Goal: Task Accomplishment & Management: Use online tool/utility

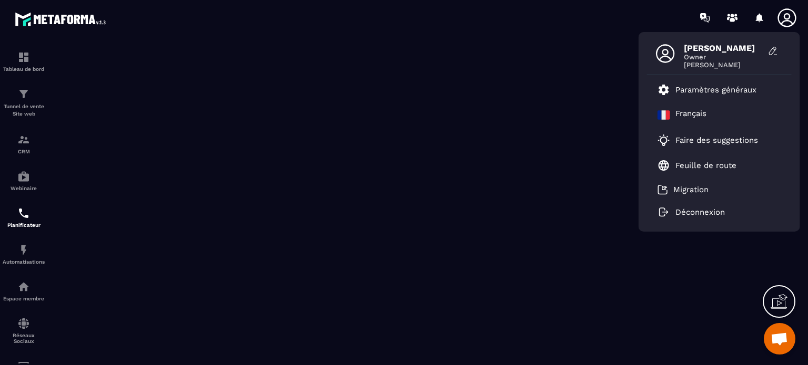
scroll to position [9976, 0]
click at [694, 165] on p "Feuille de route" at bounding box center [705, 165] width 61 height 9
click at [21, 150] on p "CRM" at bounding box center [24, 152] width 42 height 6
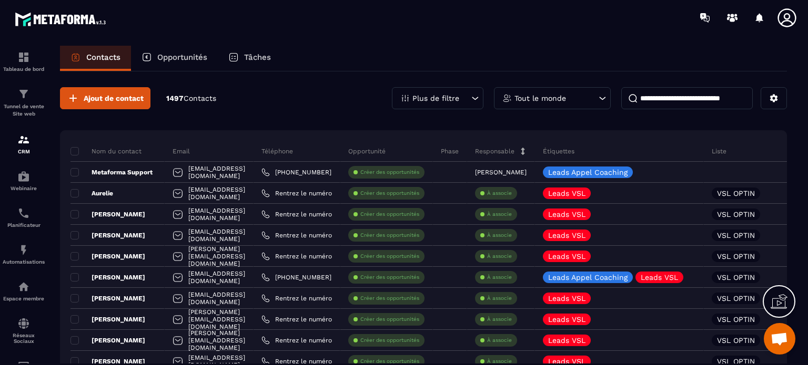
click at [474, 95] on icon at bounding box center [475, 98] width 11 height 11
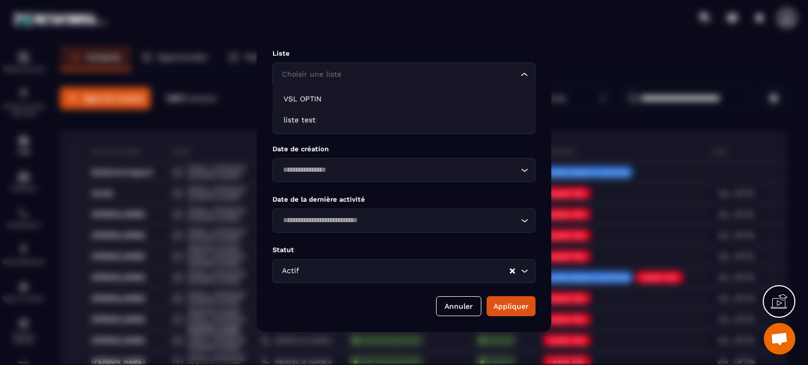
click at [339, 74] on div "Choisir une liste" at bounding box center [398, 75] width 241 height 12
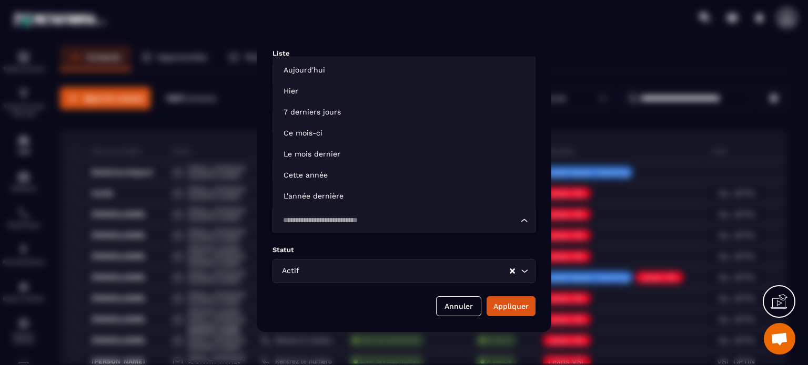
click at [522, 222] on icon "Search for option" at bounding box center [524, 221] width 11 height 11
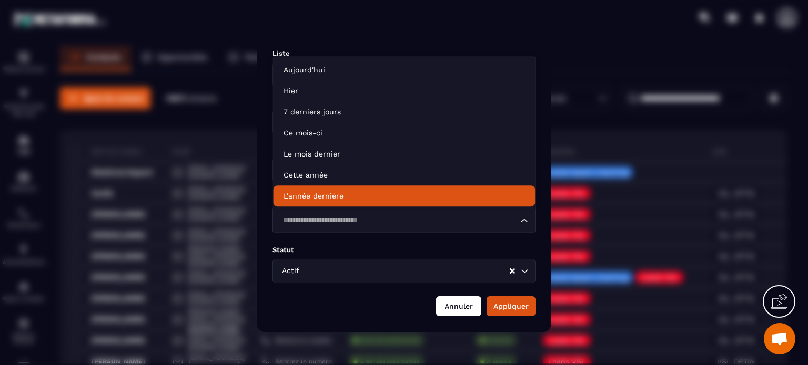
drag, startPoint x: 457, startPoint y: 310, endPoint x: 405, endPoint y: 273, distance: 64.1
click at [457, 310] on button "Annuler" at bounding box center [458, 307] width 45 height 20
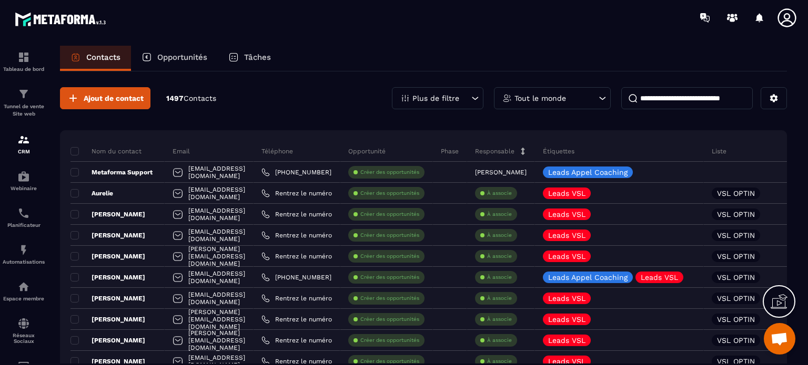
click at [603, 98] on icon at bounding box center [602, 98] width 11 height 11
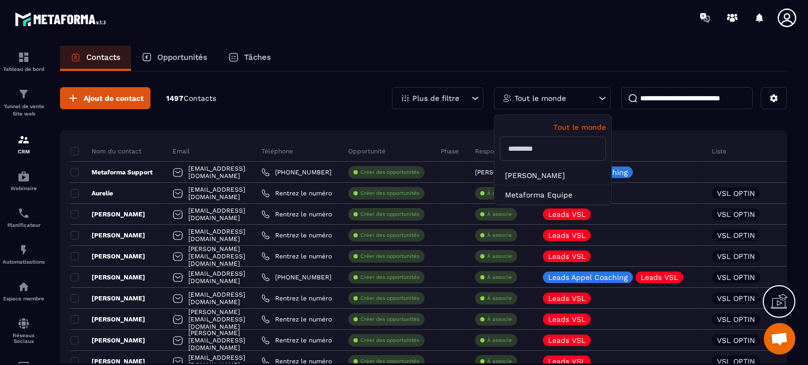
click at [475, 95] on icon at bounding box center [475, 98] width 11 height 11
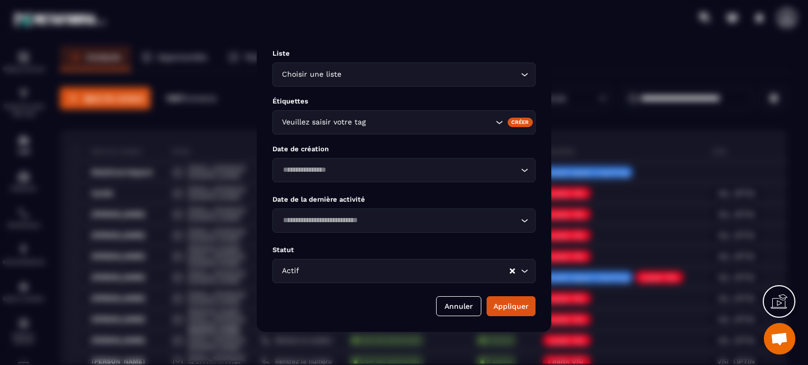
click at [325, 118] on div "Veuillez saisir votre tag" at bounding box center [386, 123] width 216 height 12
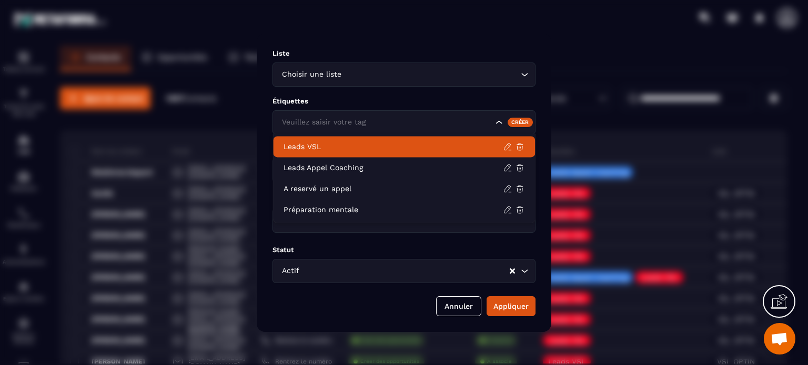
click at [347, 121] on input "Search for option" at bounding box center [385, 123] width 213 height 12
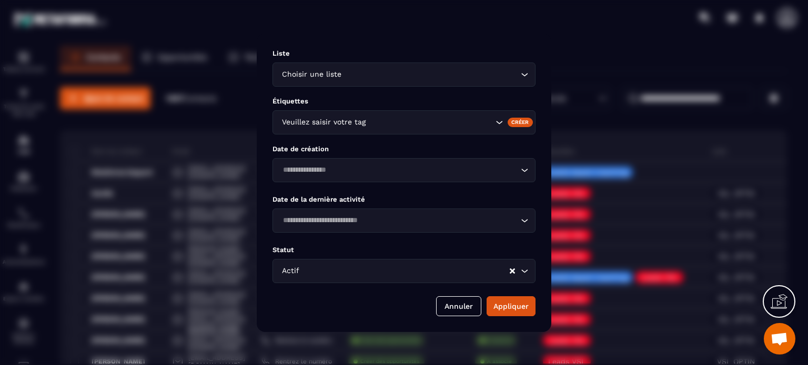
drag, startPoint x: 498, startPoint y: 122, endPoint x: 452, endPoint y: 114, distance: 46.9
click at [497, 122] on icon "Search for option" at bounding box center [499, 122] width 11 height 11
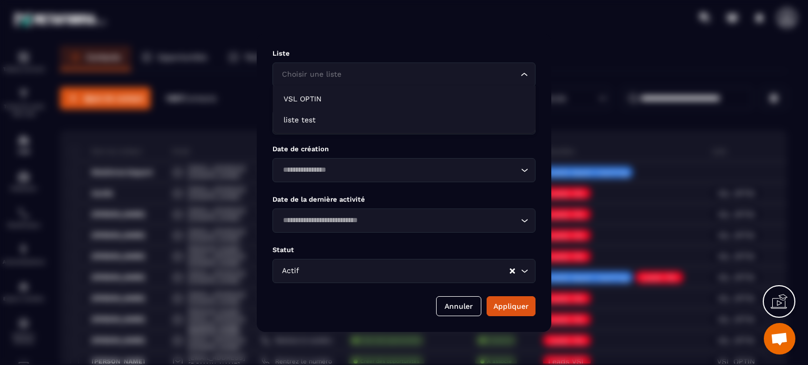
click at [337, 72] on div "Choisir une liste" at bounding box center [398, 75] width 241 height 12
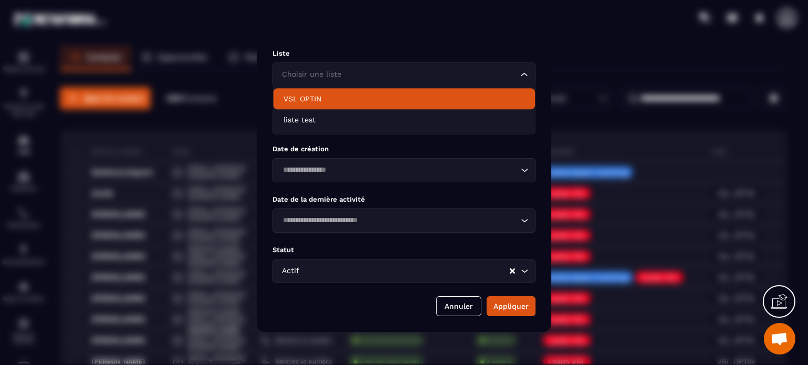
click at [306, 97] on p "VSL OPTIN" at bounding box center [403, 99] width 241 height 11
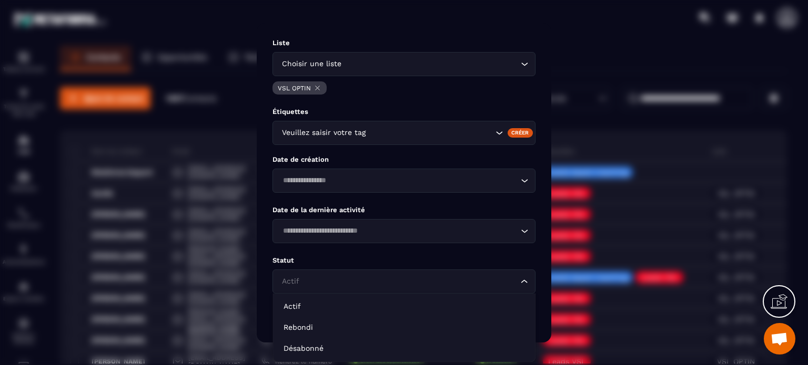
click at [522, 281] on icon "Search for option" at bounding box center [524, 282] width 11 height 11
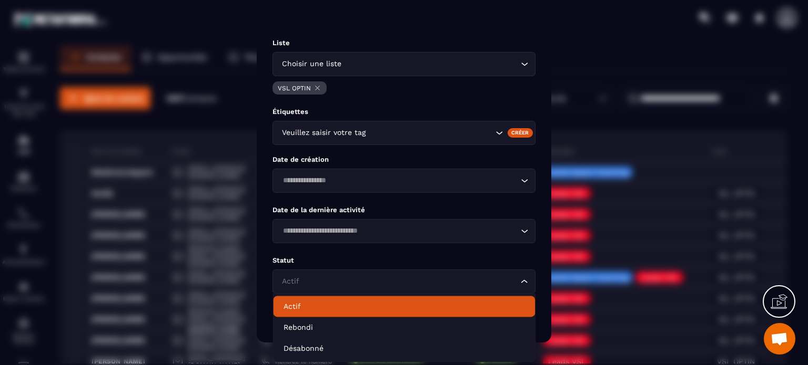
click at [299, 309] on p "Actif" at bounding box center [403, 306] width 241 height 11
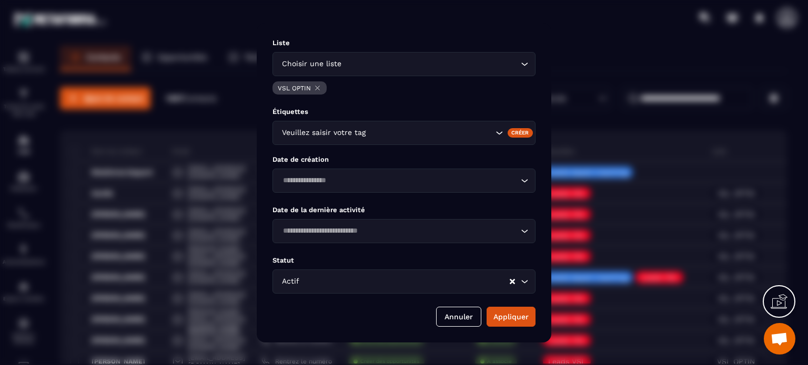
click at [525, 233] on icon "Search for option" at bounding box center [524, 231] width 11 height 11
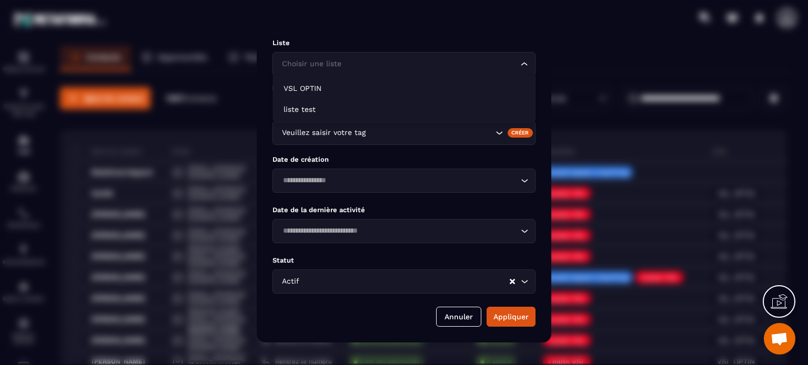
click at [529, 61] on icon "Search for option" at bounding box center [524, 64] width 11 height 11
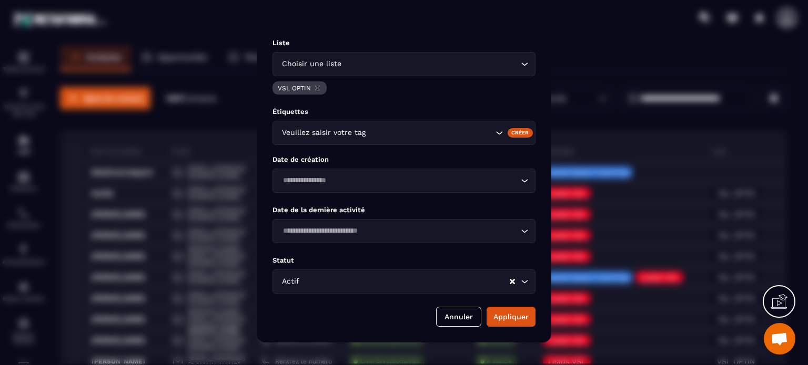
click at [527, 64] on icon "Search for option" at bounding box center [524, 64] width 11 height 11
click at [318, 86] on icon "Modal window" at bounding box center [318, 88] width 4 height 4
